Goal: Information Seeking & Learning: Find contact information

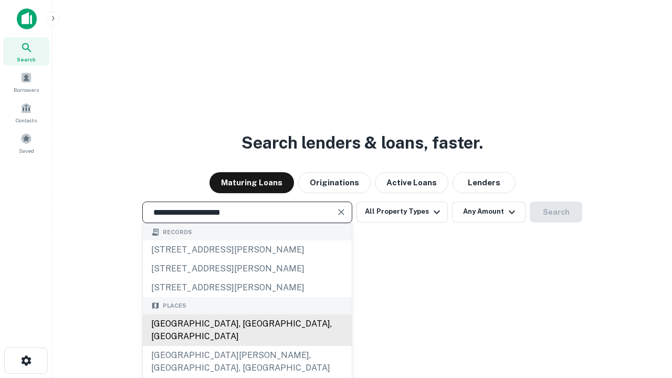
click at [247, 346] on div "[GEOGRAPHIC_DATA], [GEOGRAPHIC_DATA], [GEOGRAPHIC_DATA]" at bounding box center [247, 329] width 209 height 31
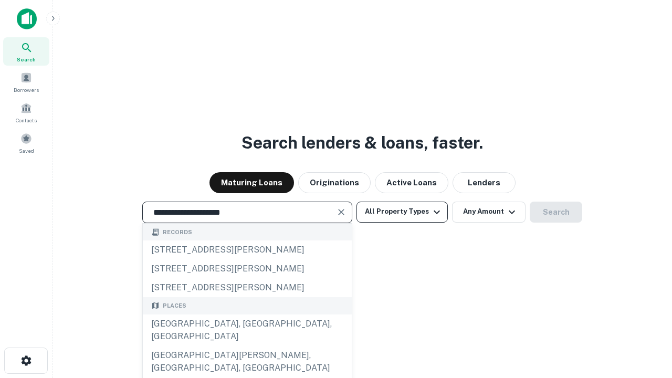
type input "**********"
click at [402, 211] on button "All Property Types" at bounding box center [401, 212] width 91 height 21
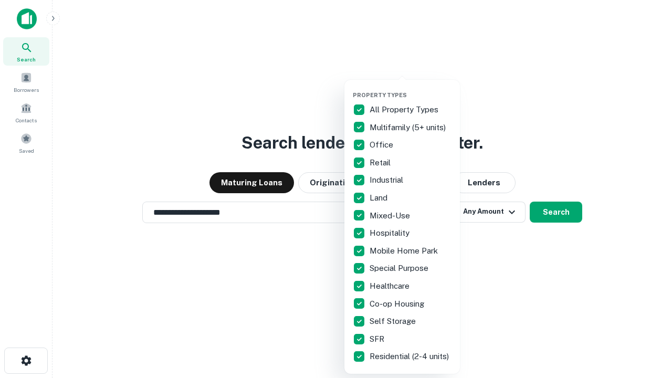
click at [410, 88] on button "button" at bounding box center [410, 88] width 115 height 1
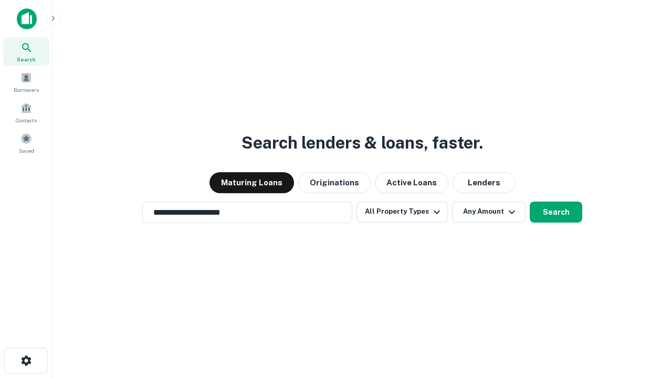
scroll to position [16, 0]
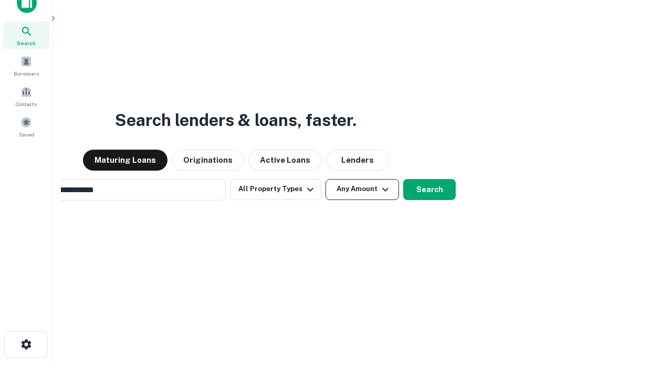
click at [325, 179] on button "Any Amount" at bounding box center [361, 189] width 73 height 21
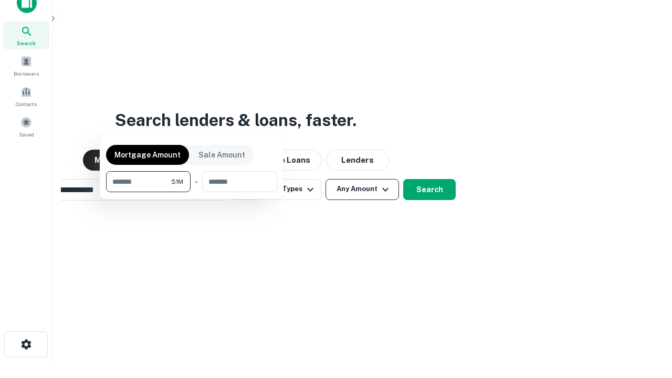
scroll to position [17, 0]
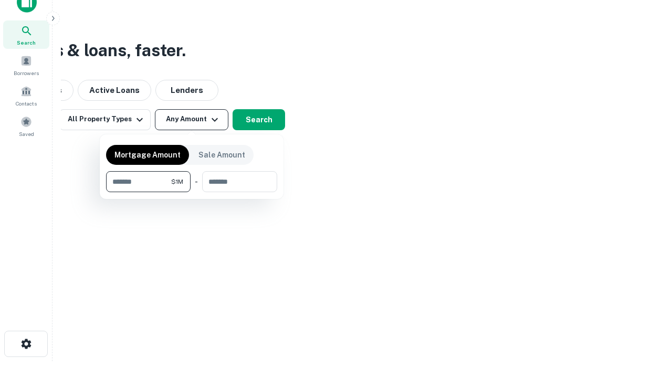
type input "*******"
click at [192, 192] on button "button" at bounding box center [191, 192] width 171 height 1
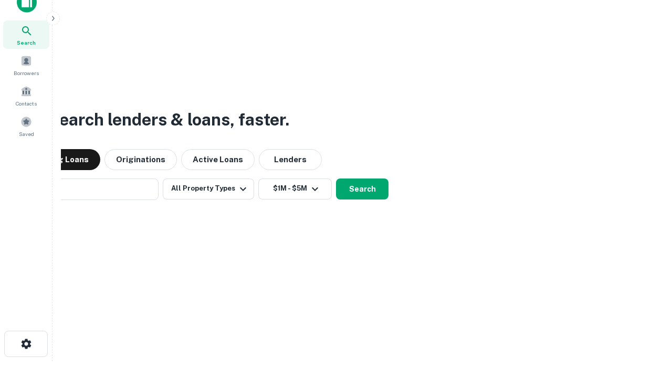
scroll to position [16, 0]
click at [336, 179] on button "Search" at bounding box center [362, 189] width 52 height 21
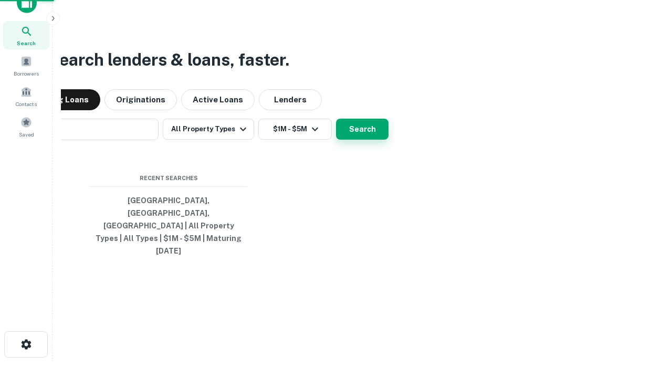
scroll to position [17, 0]
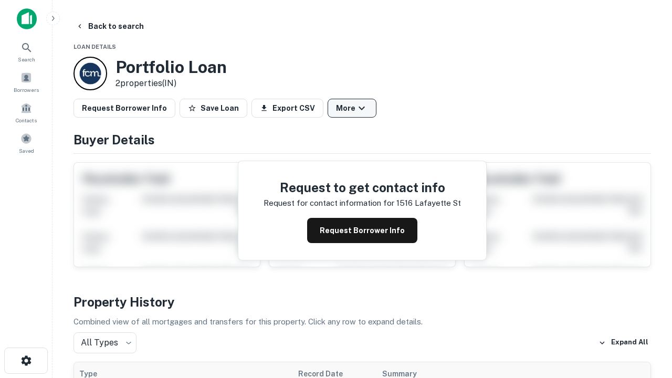
click at [352, 108] on button "More" at bounding box center [351, 108] width 49 height 19
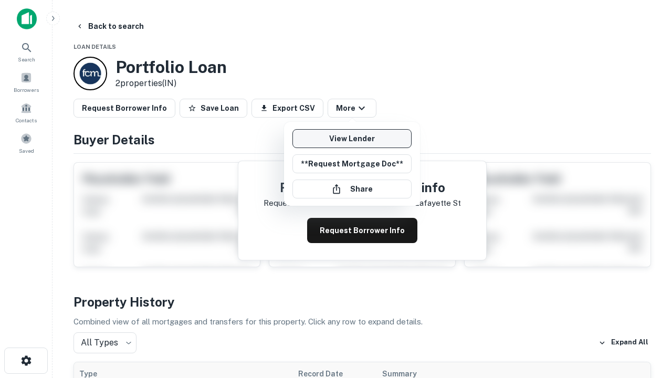
click at [352, 139] on link "View Lender" at bounding box center [351, 138] width 119 height 19
